Goal: Task Accomplishment & Management: Manage account settings

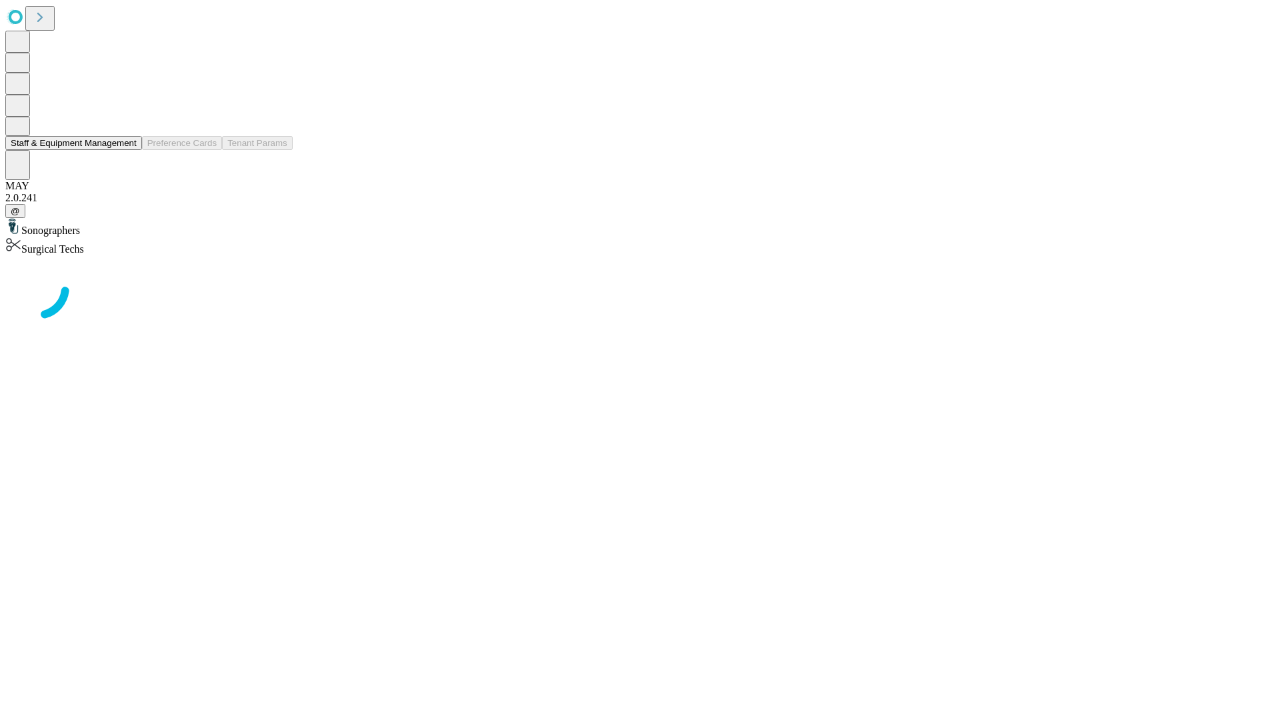
click at [127, 150] on button "Staff & Equipment Management" at bounding box center [73, 143] width 137 height 14
